Goal: Transaction & Acquisition: Obtain resource

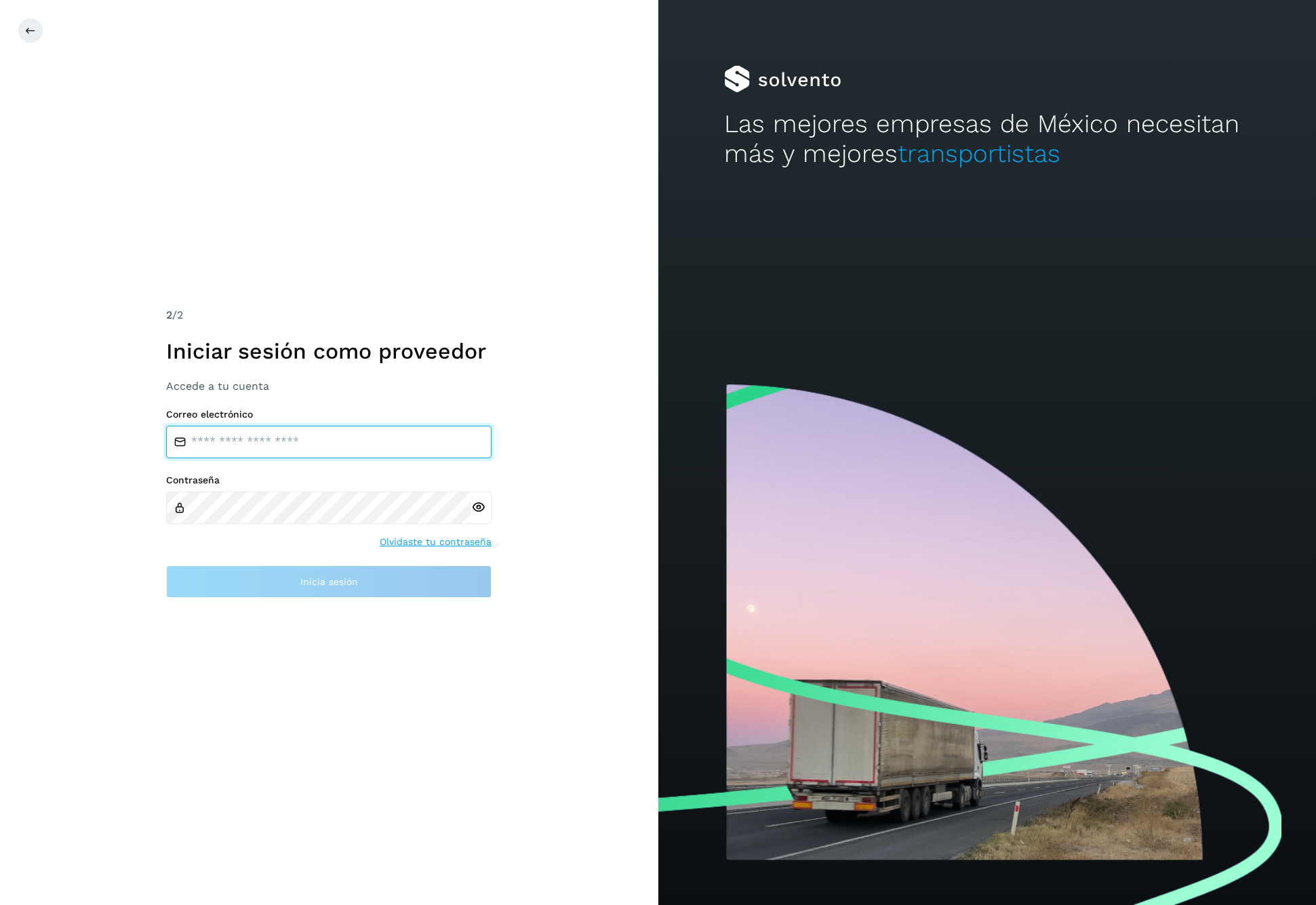
type input "**********"
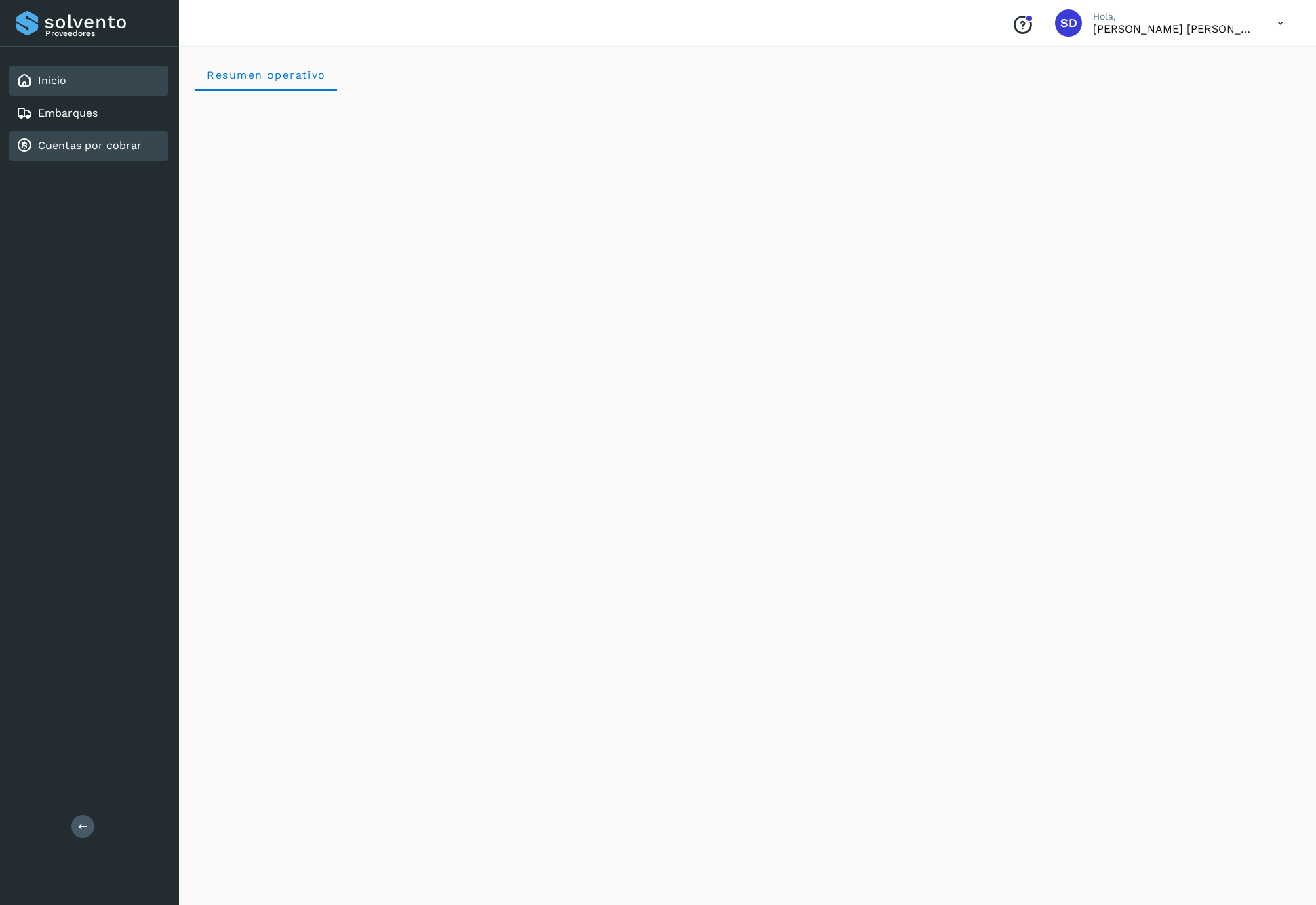
click at [94, 143] on link "Cuentas por cobrar" at bounding box center [90, 146] width 104 height 13
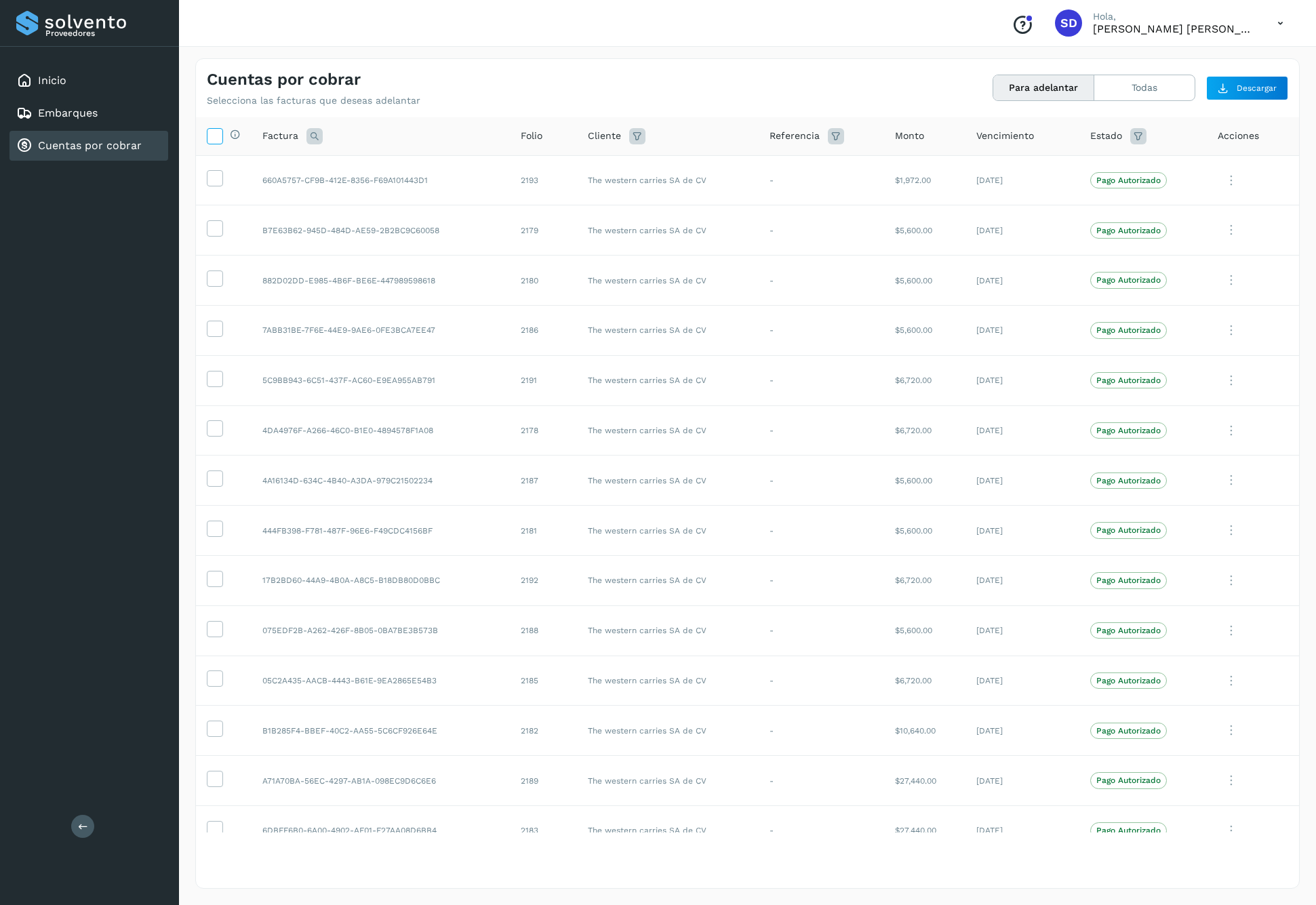
click at [217, 134] on icon at bounding box center [214, 135] width 14 height 14
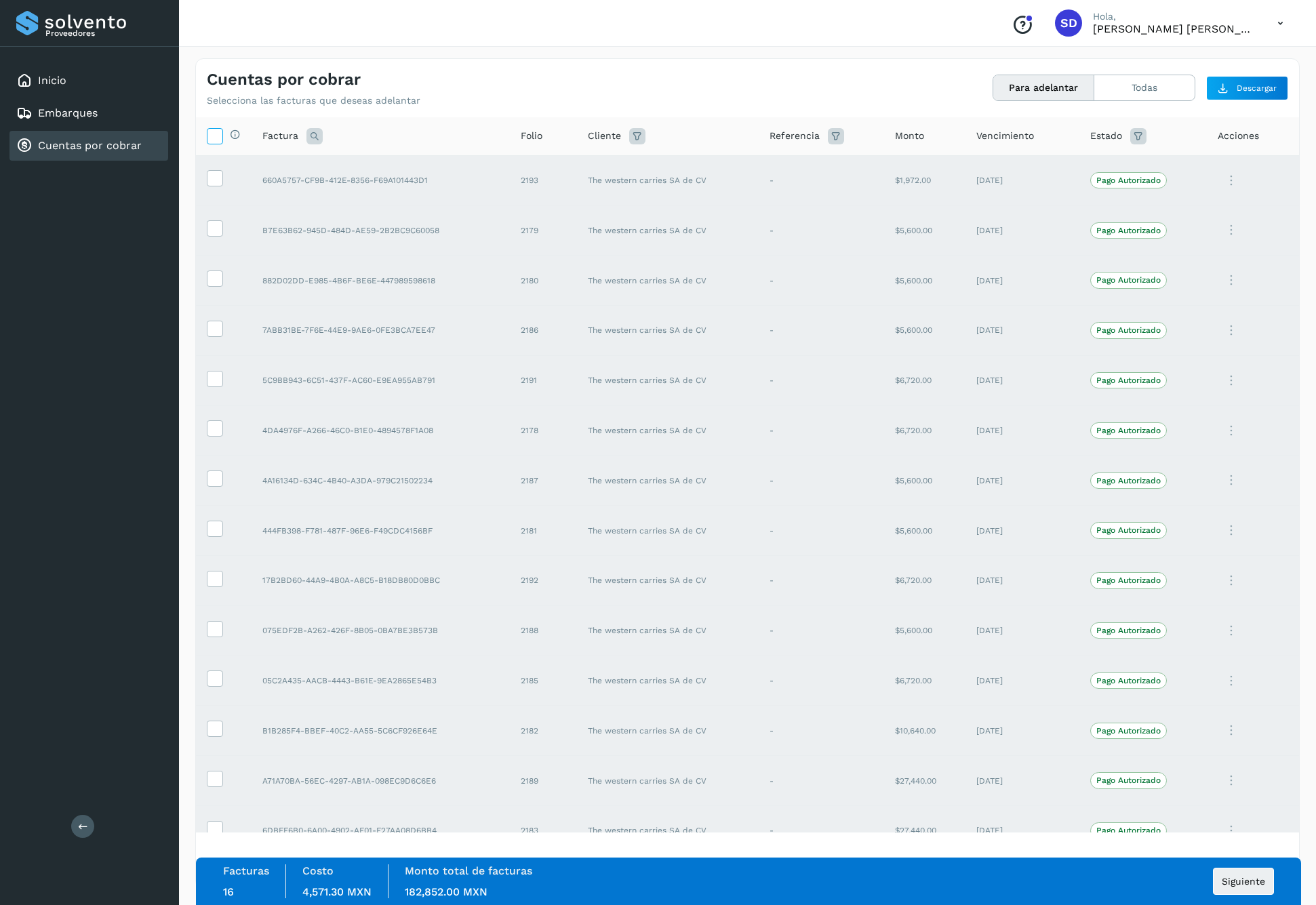
click at [212, 129] on icon at bounding box center [214, 135] width 14 height 14
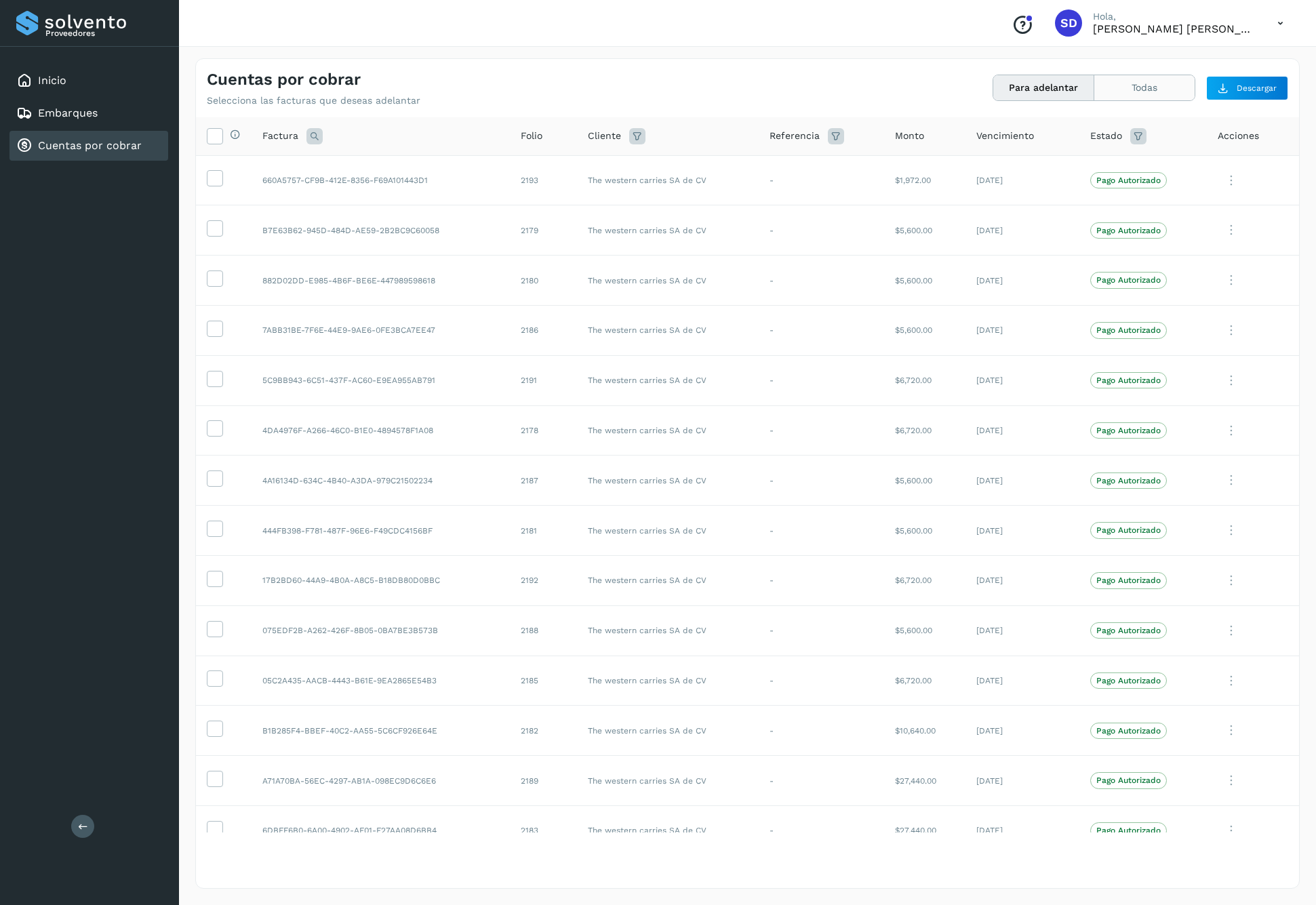
click at [1118, 97] on button "Todas" at bounding box center [1144, 88] width 100 height 25
click at [1094, 91] on button "Para adelantar" at bounding box center [1144, 88] width 100 height 25
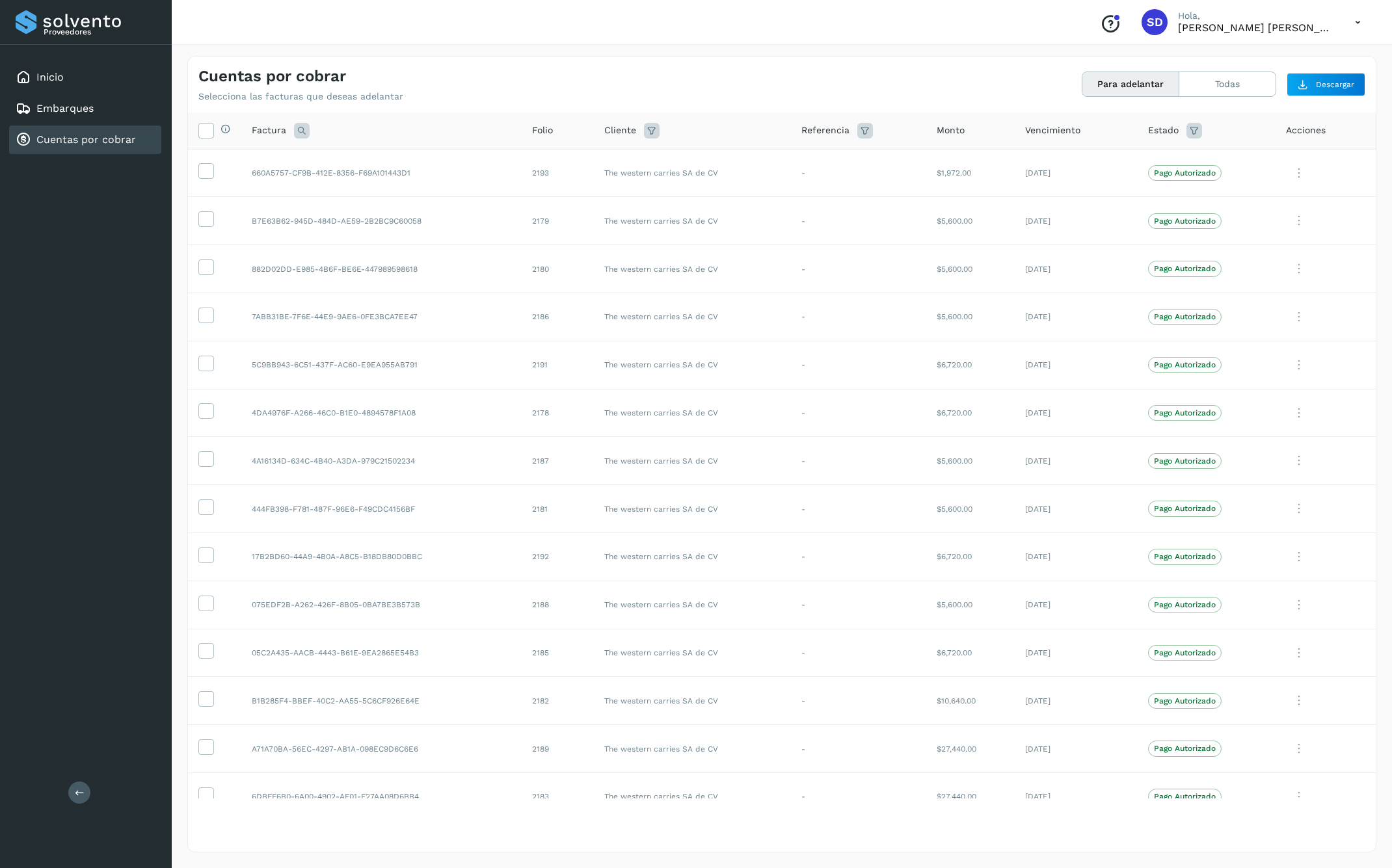
click at [1120, 25] on icon "Conoce nuestros beneficios" at bounding box center [1110, 24] width 21 height 21
click at [201, 129] on icon at bounding box center [206, 129] width 13 height 13
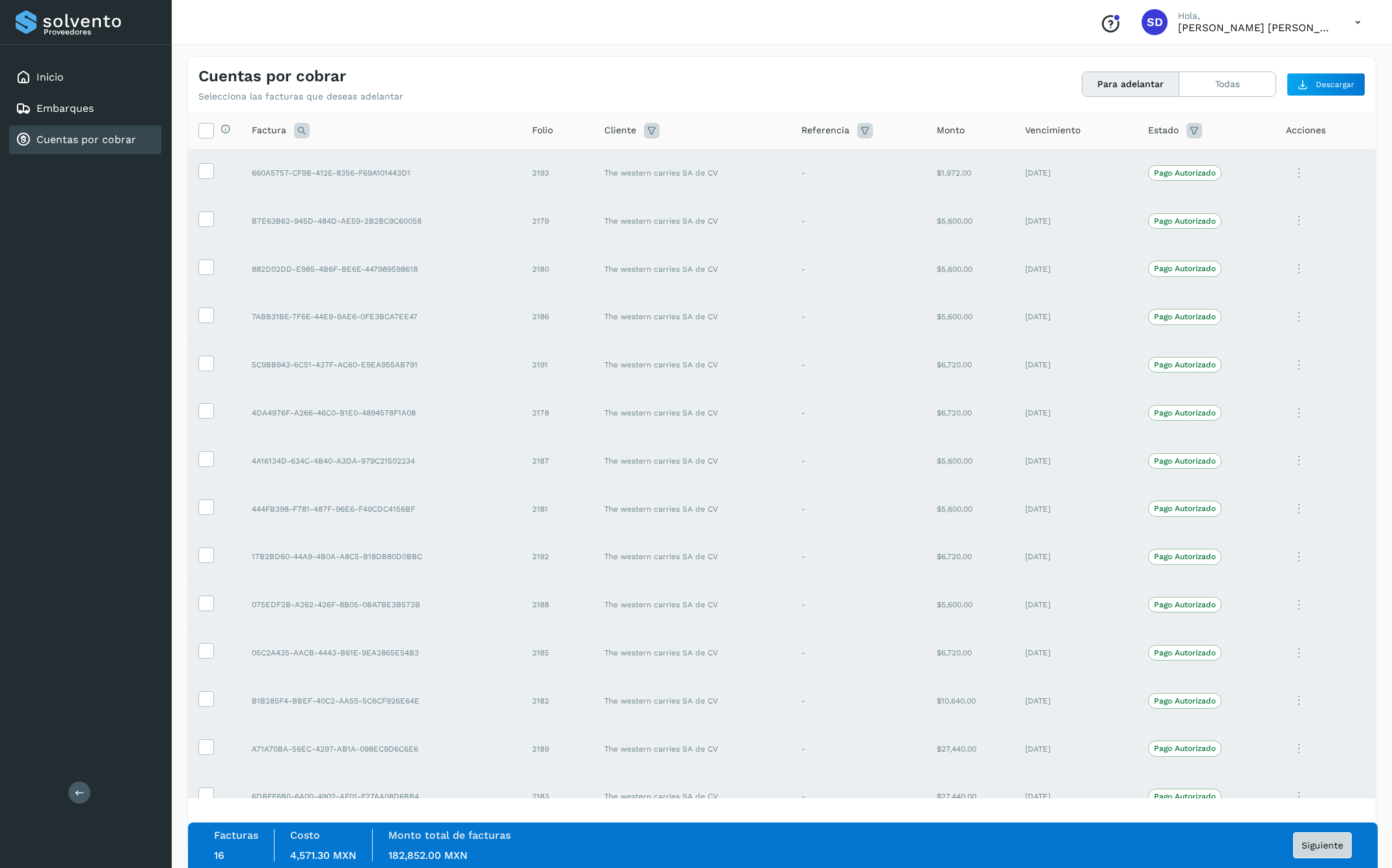
click at [1334, 849] on span "Siguiente" at bounding box center [1322, 846] width 41 height 9
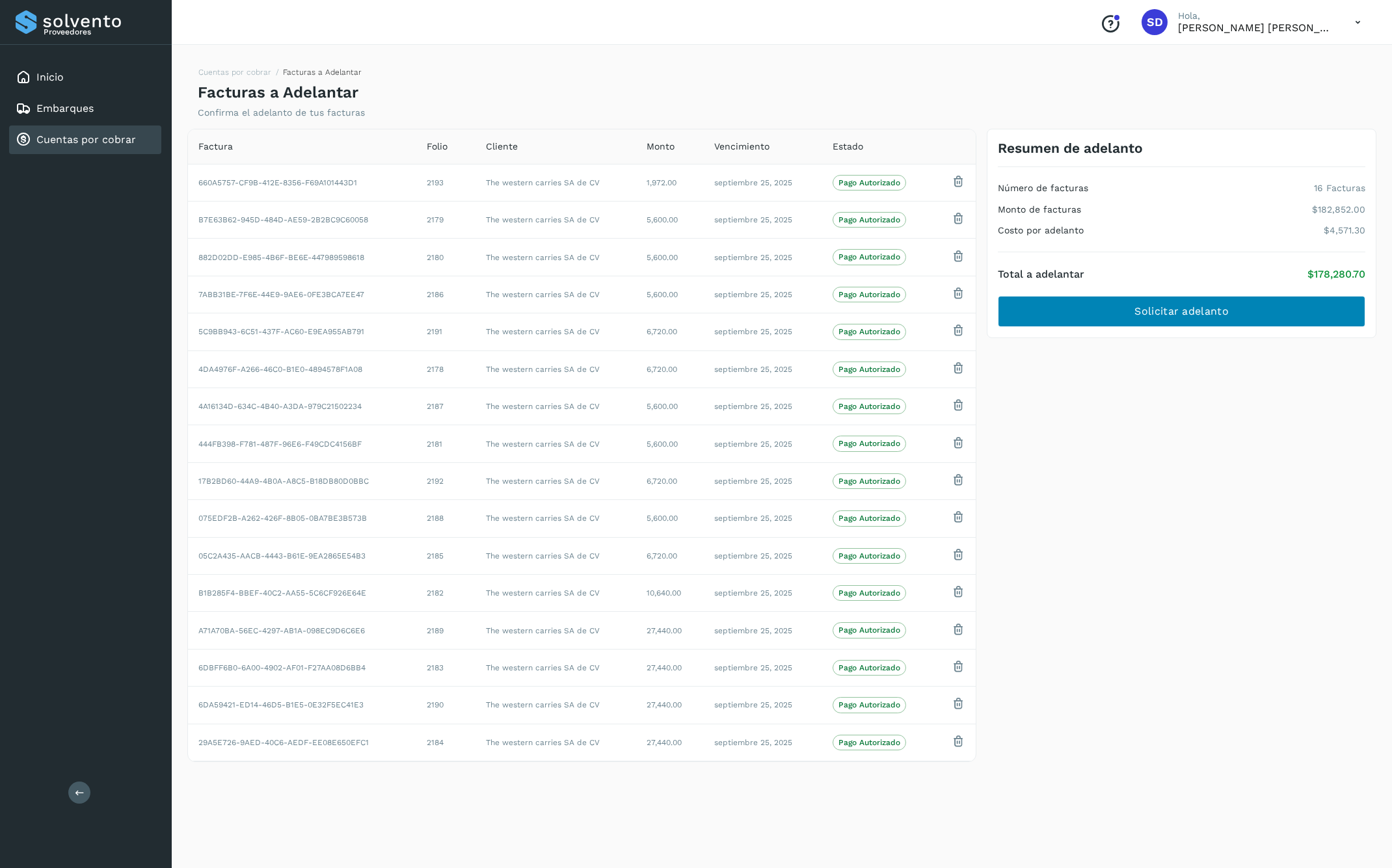
click at [1161, 309] on span "Solicitar adelanto" at bounding box center [1181, 312] width 93 height 14
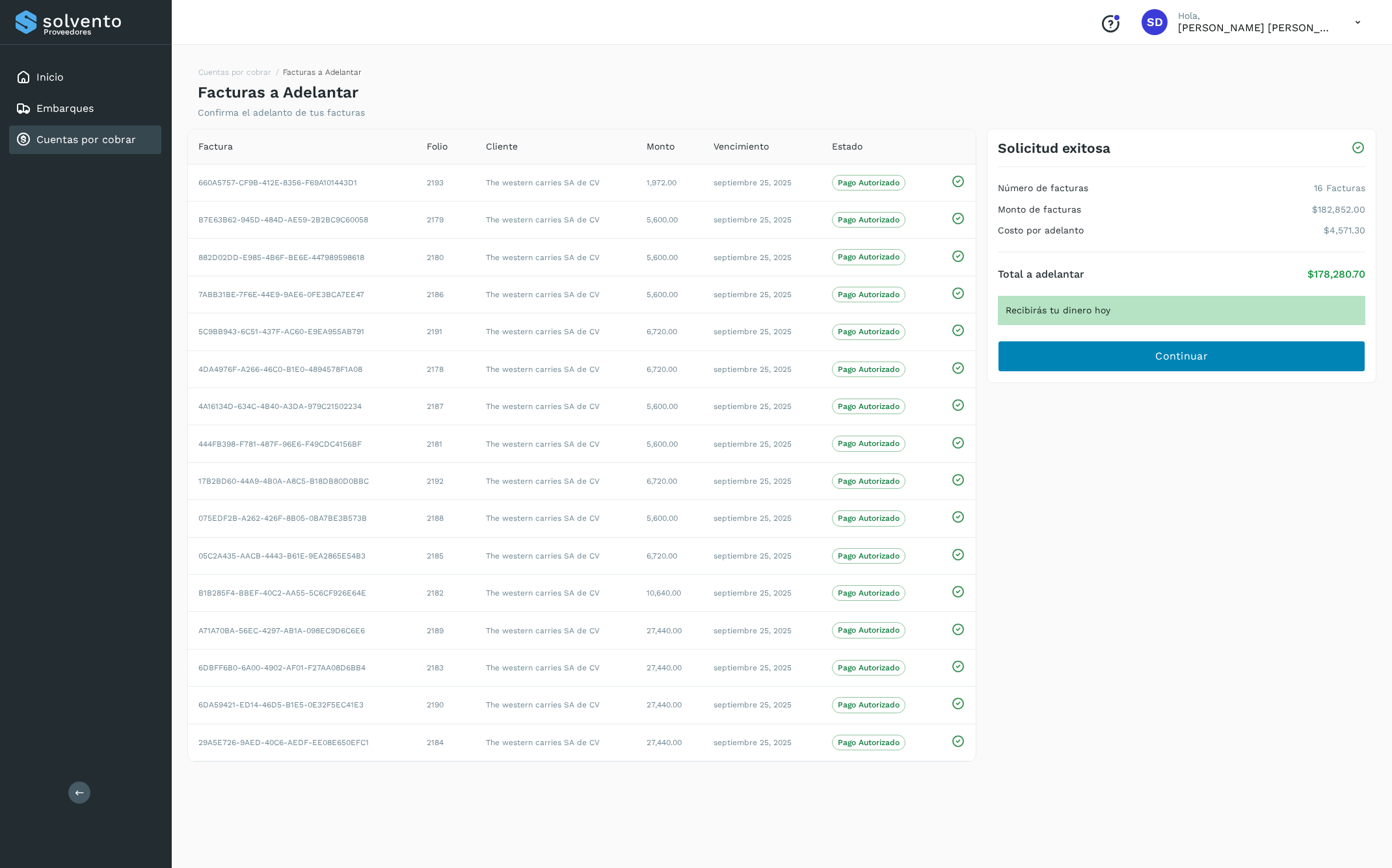
click at [1118, 359] on button "Continuar" at bounding box center [1182, 356] width 368 height 31
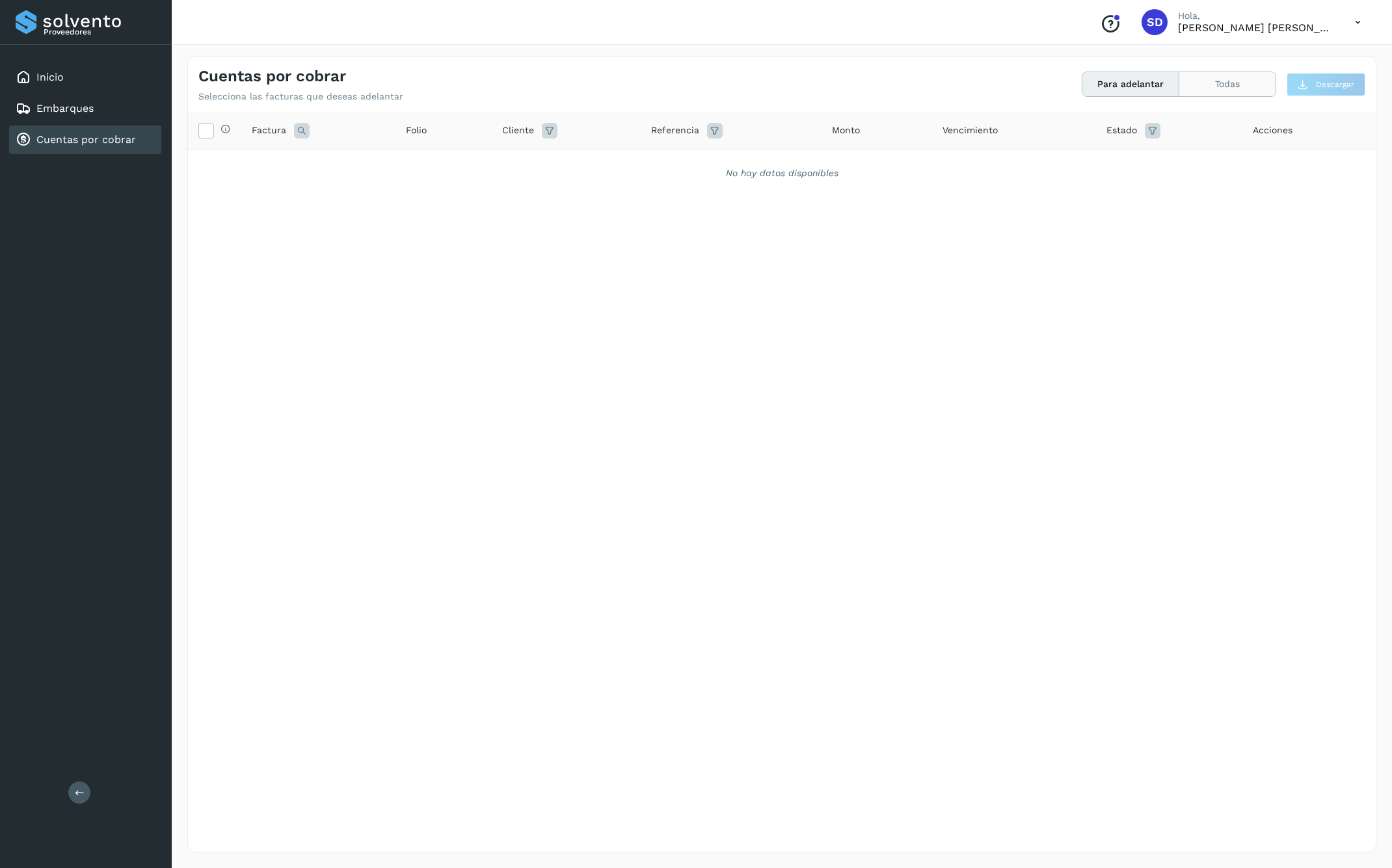
click at [1204, 77] on button "Todas" at bounding box center [1227, 84] width 96 height 24
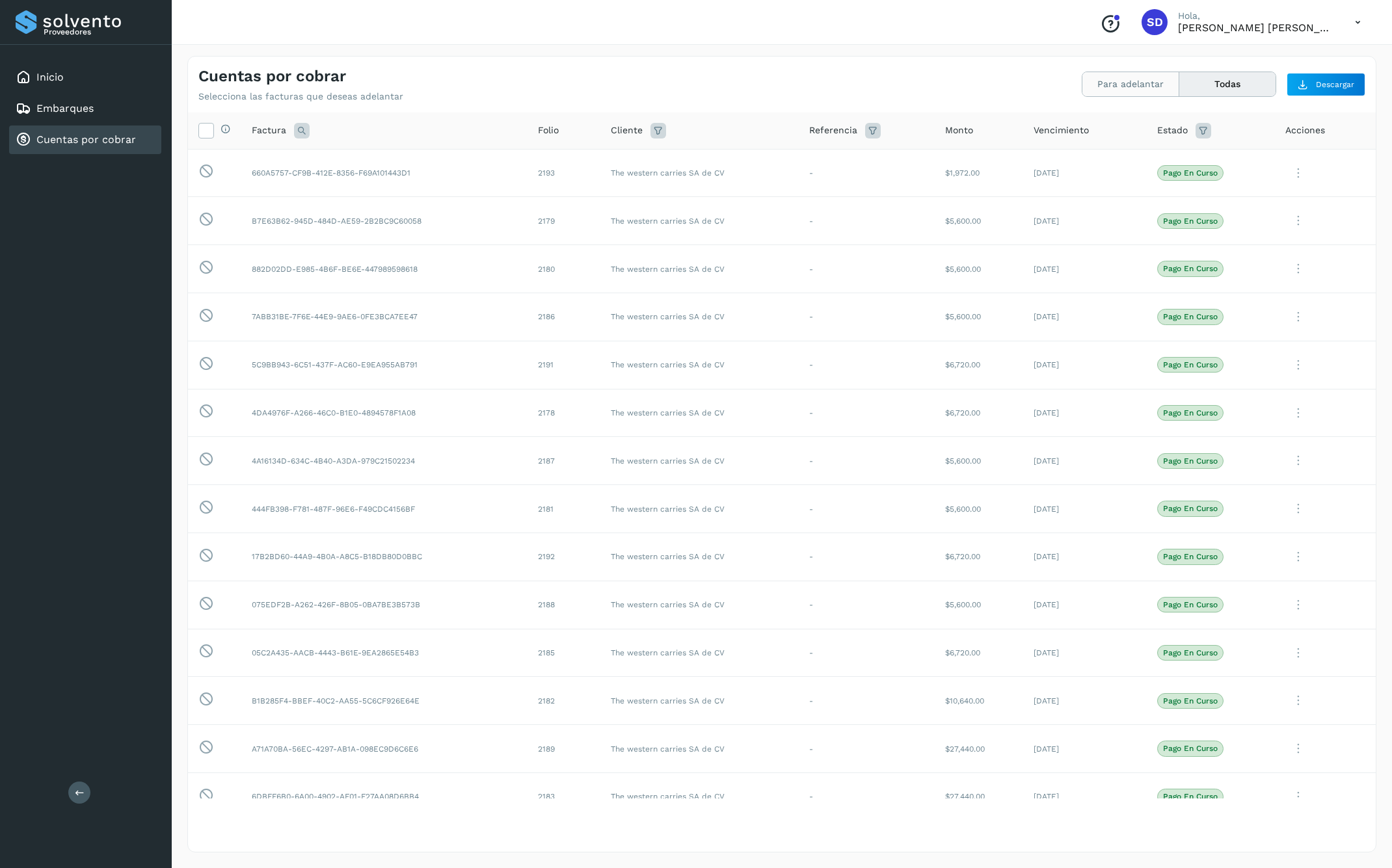
click at [1179, 80] on button "Para adelantar" at bounding box center [1227, 84] width 96 height 24
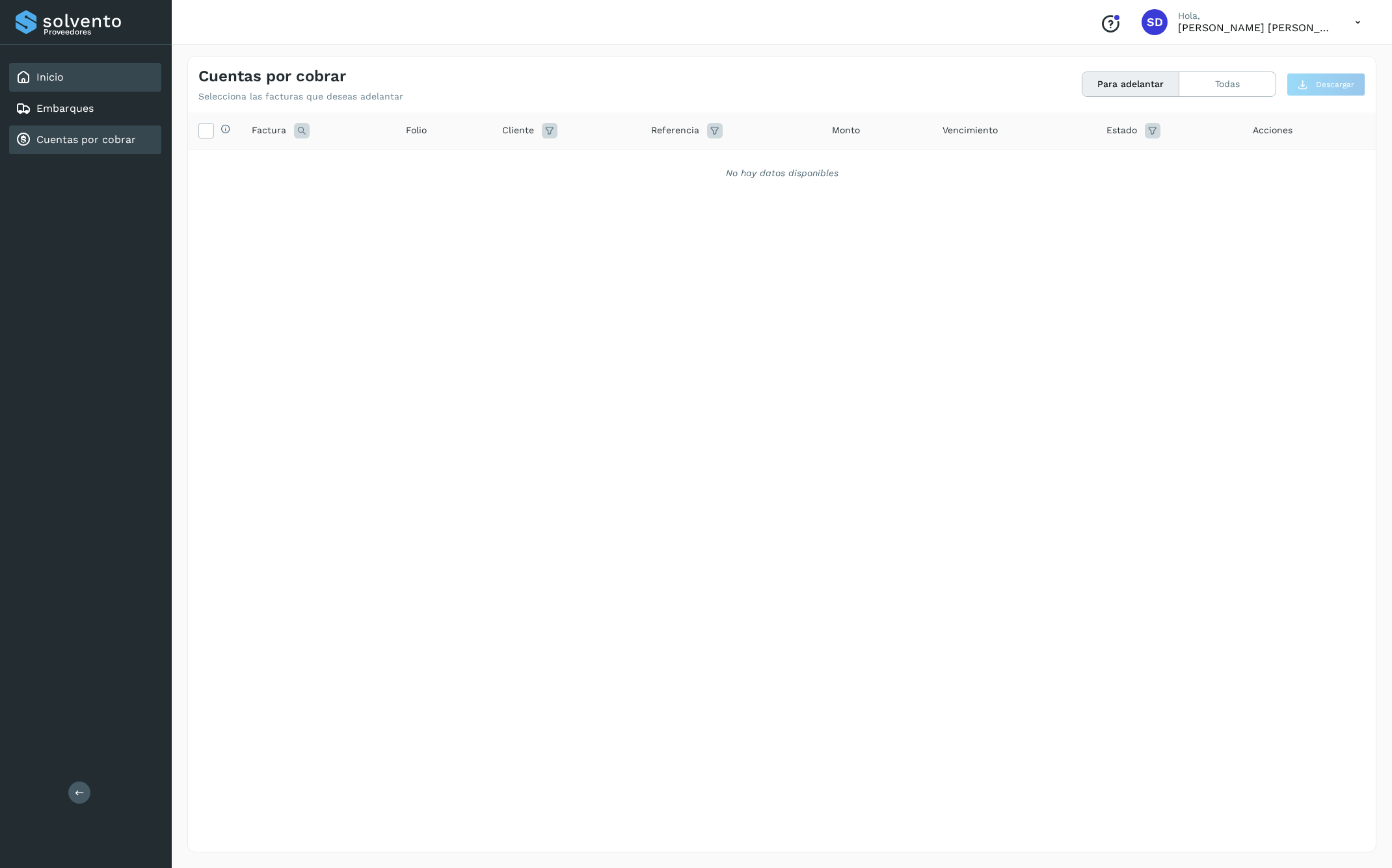
click at [121, 85] on div "Inicio" at bounding box center [85, 77] width 152 height 29
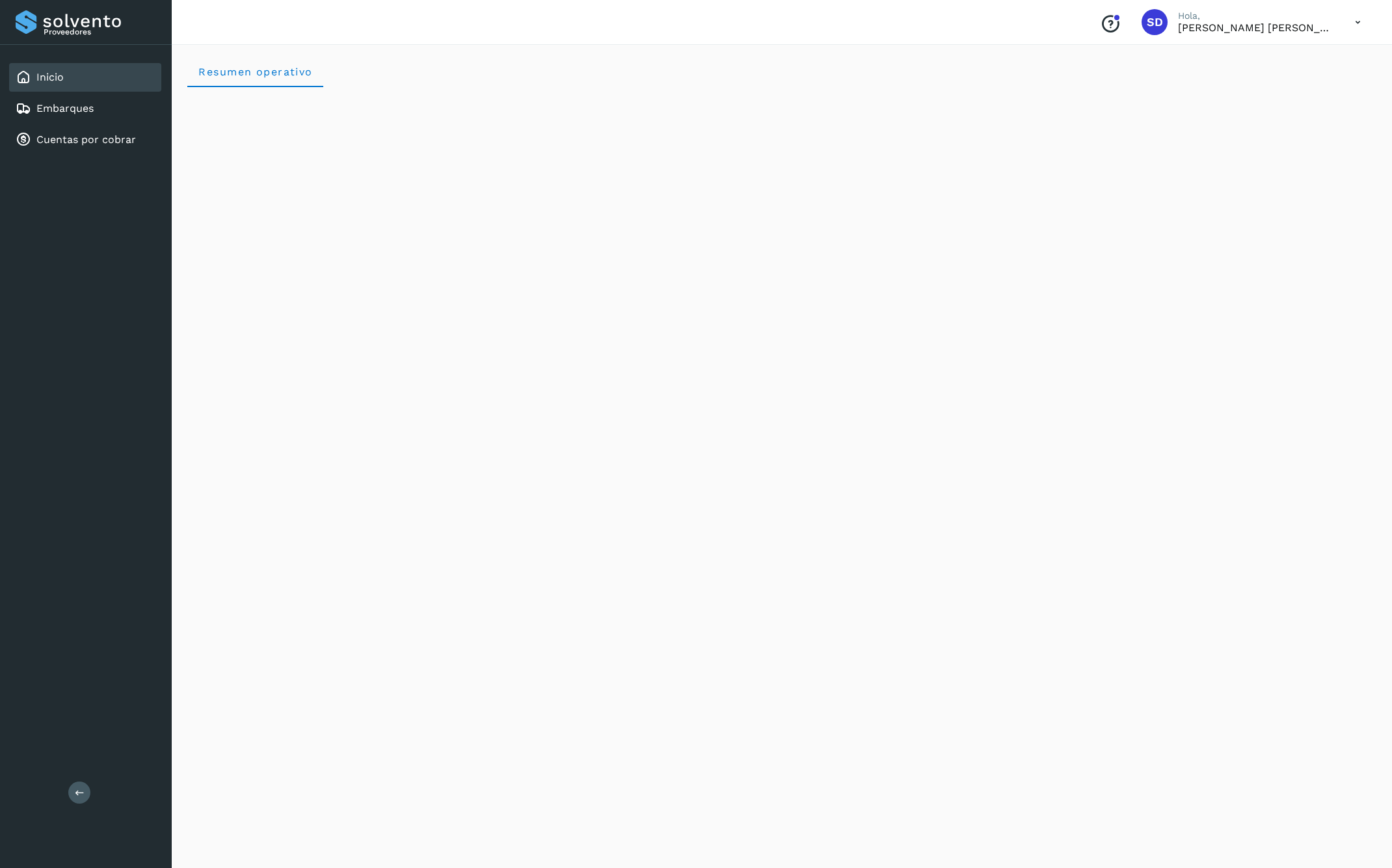
click at [1296, 32] on p "[PERSON_NAME] [PERSON_NAME] [PERSON_NAME]" at bounding box center [1256, 28] width 156 height 13
click at [1359, 21] on icon at bounding box center [1358, 22] width 27 height 27
click at [1359, 21] on div at bounding box center [696, 434] width 1392 height 868
click at [86, 120] on div "Embarques" at bounding box center [85, 108] width 152 height 29
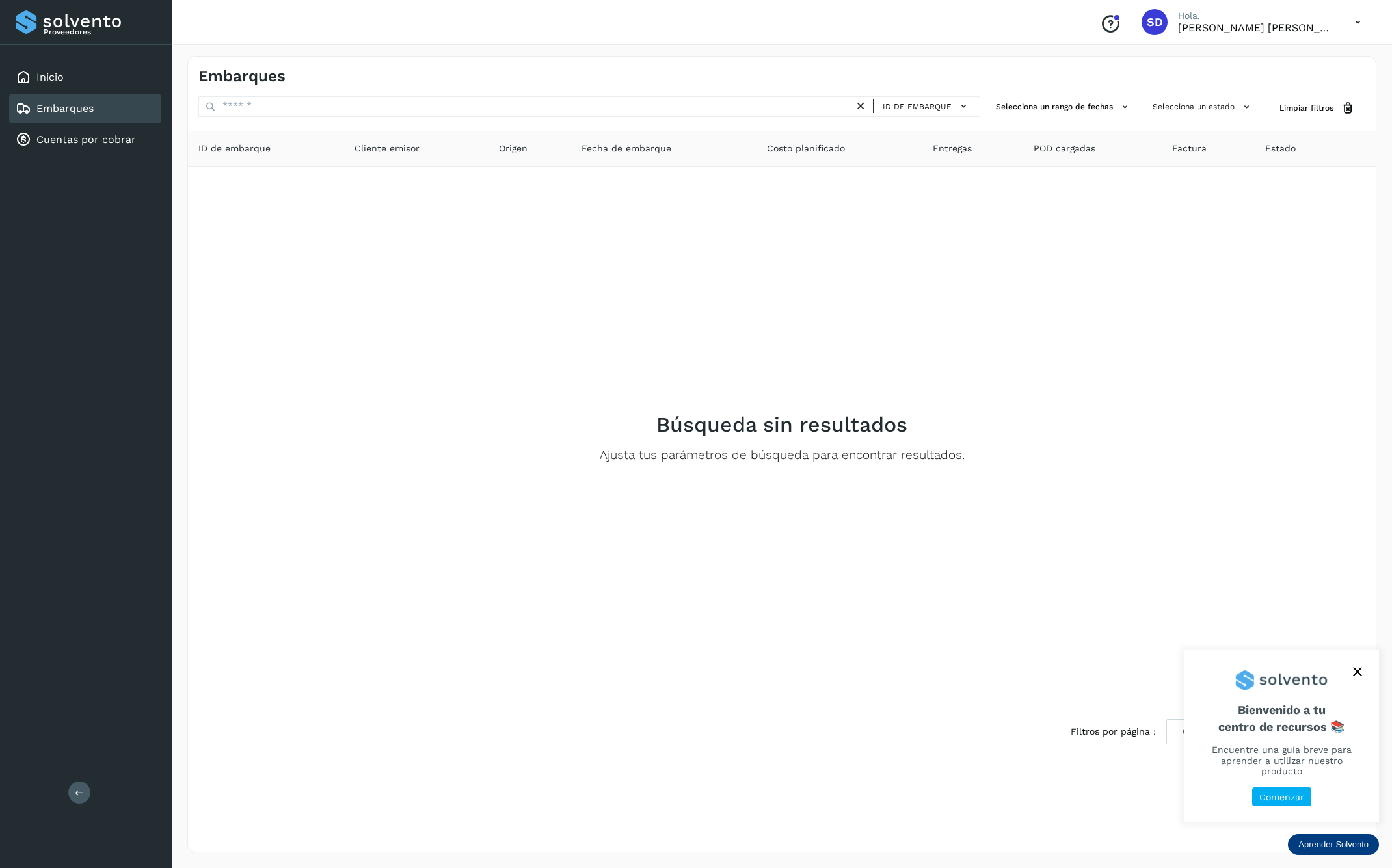
click at [1285, 802] on p "Comenzar" at bounding box center [1282, 798] width 45 height 11
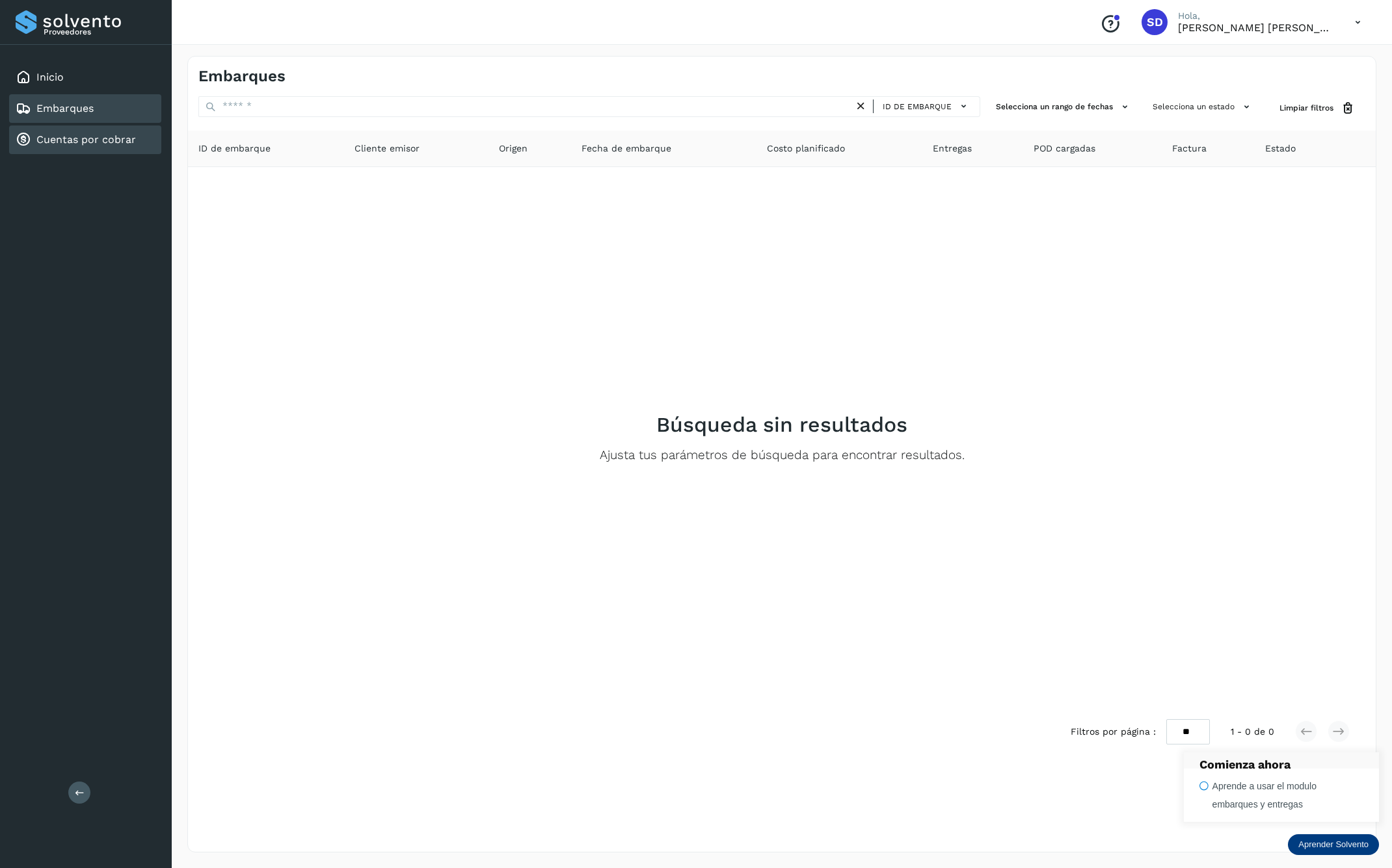
click at [117, 138] on link "Cuentas por cobrar" at bounding box center [86, 140] width 100 height 13
